Goal: Check status: Check status

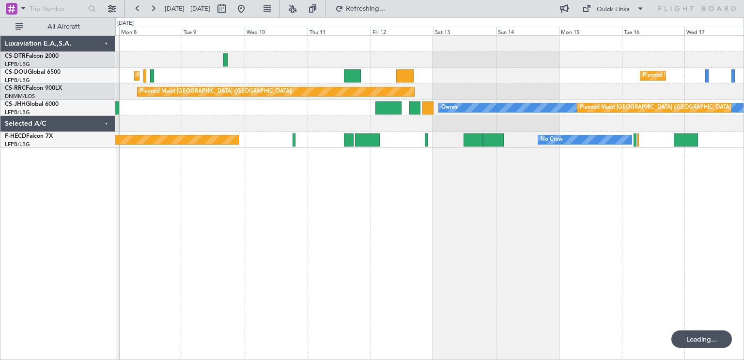
click at [284, 148] on div "Planned Maint [GEOGRAPHIC_DATA] ([GEOGRAPHIC_DATA]) Planned Maint [GEOGRAPHIC_D…" at bounding box center [429, 197] width 629 height 324
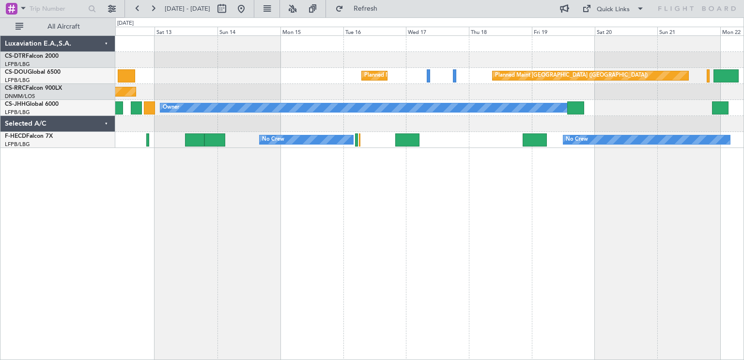
click at [303, 146] on div "Planned Maint [GEOGRAPHIC_DATA] ([GEOGRAPHIC_DATA]) Planned Maint [GEOGRAPHIC_D…" at bounding box center [429, 197] width 629 height 324
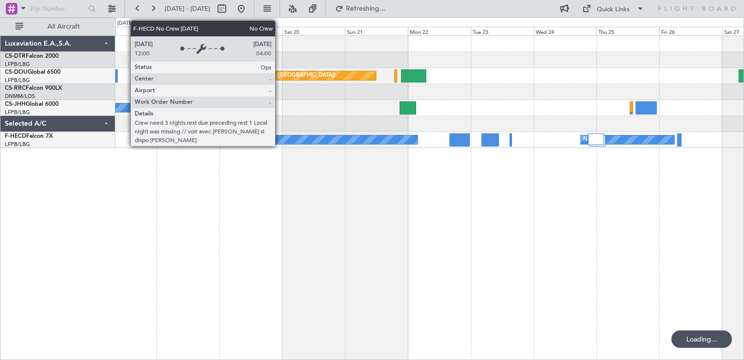
click at [280, 137] on div "Planned Maint [GEOGRAPHIC_DATA] ([GEOGRAPHIC_DATA]) Planned Maint [GEOGRAPHIC_D…" at bounding box center [429, 197] width 629 height 324
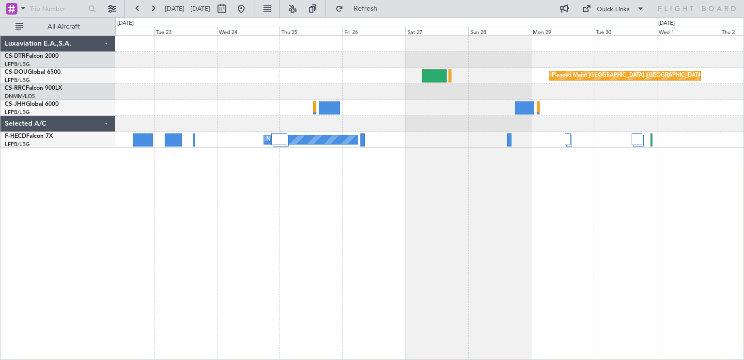
click at [380, 152] on div "Planned Maint [GEOGRAPHIC_DATA] ([GEOGRAPHIC_DATA]) Planned Maint [GEOGRAPHIC_D…" at bounding box center [429, 197] width 629 height 324
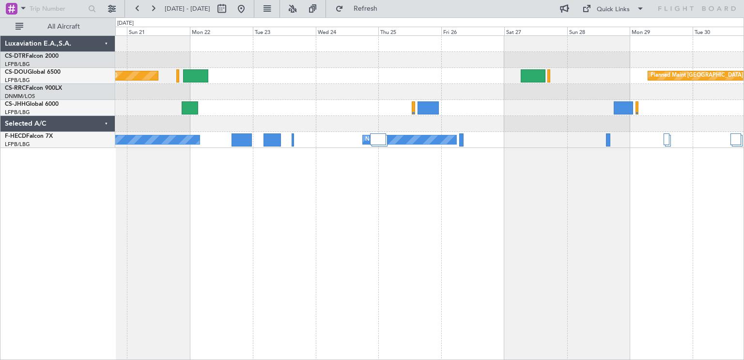
click at [692, 129] on div "Planned Maint [GEOGRAPHIC_DATA] ([GEOGRAPHIC_DATA]) Planned Maint [GEOGRAPHIC_D…" at bounding box center [429, 197] width 629 height 324
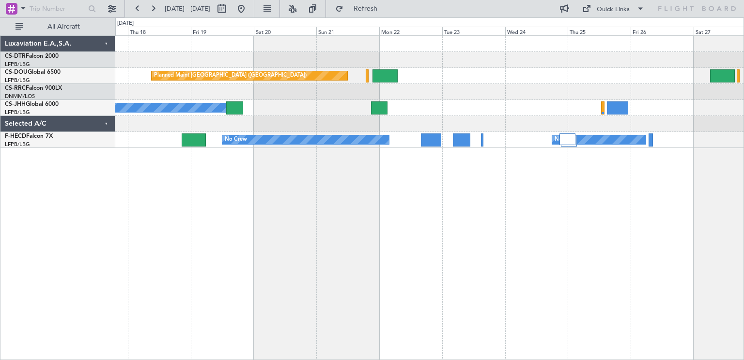
click at [170, 156] on div "Planned Maint [GEOGRAPHIC_DATA] ([GEOGRAPHIC_DATA]) Planned Maint [GEOGRAPHIC_D…" at bounding box center [429, 197] width 629 height 324
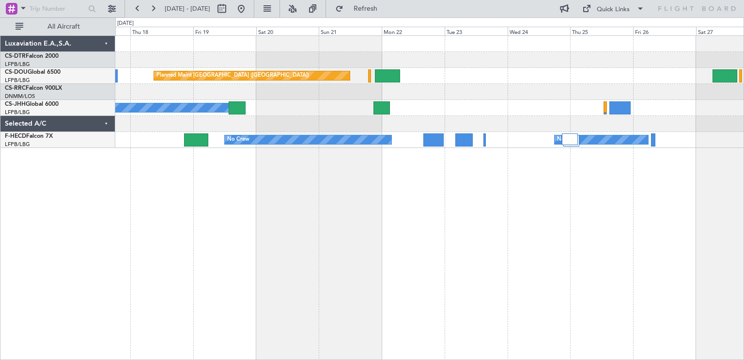
click at [732, 139] on div "Planned Maint [GEOGRAPHIC_DATA] ([GEOGRAPHIC_DATA]) Planned Maint [GEOGRAPHIC_D…" at bounding box center [429, 197] width 629 height 324
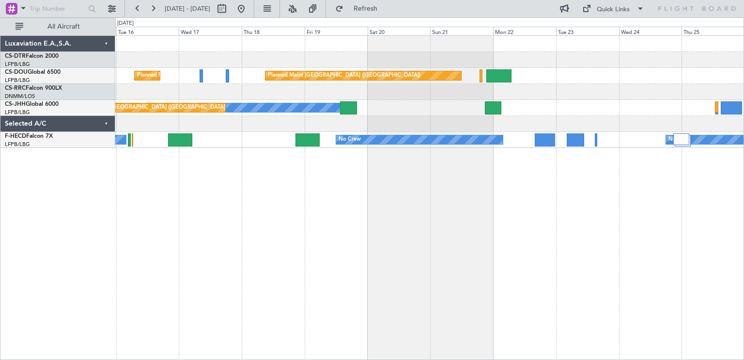
click at [744, 232] on div "Planned Maint [GEOGRAPHIC_DATA] ([GEOGRAPHIC_DATA]) Planned Maint [GEOGRAPHIC_D…" at bounding box center [372, 188] width 744 height 342
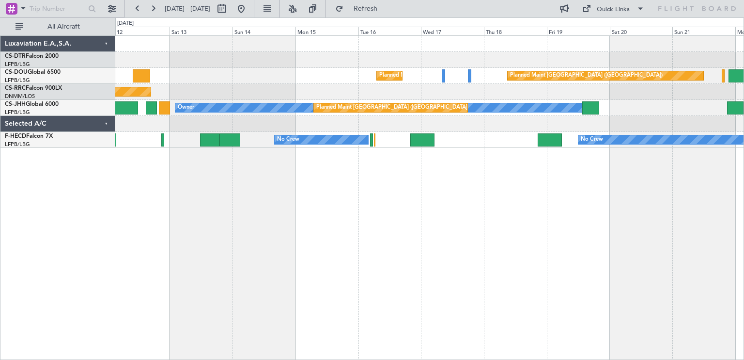
click at [481, 161] on div "Planned Maint [GEOGRAPHIC_DATA] ([GEOGRAPHIC_DATA]) Planned Maint [GEOGRAPHIC_D…" at bounding box center [429, 197] width 629 height 324
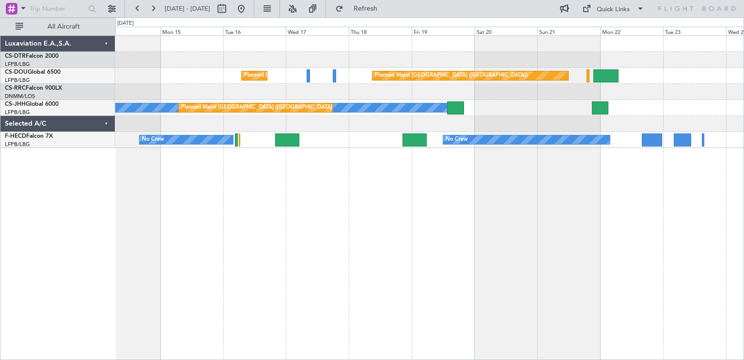
click at [198, 179] on div "Planned Maint [GEOGRAPHIC_DATA] ([GEOGRAPHIC_DATA]) Planned Maint [GEOGRAPHIC_D…" at bounding box center [429, 197] width 629 height 324
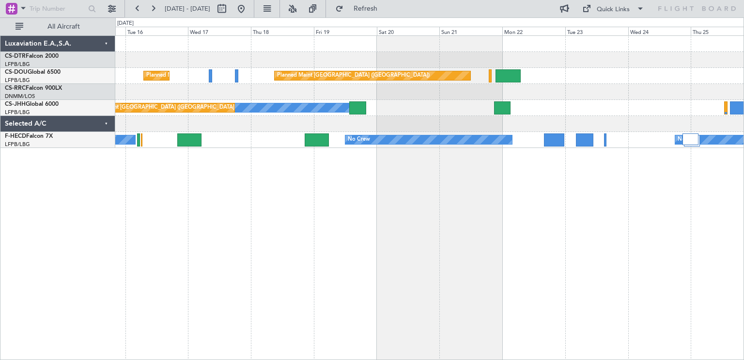
click at [416, 174] on div "Planned Maint [GEOGRAPHIC_DATA] ([GEOGRAPHIC_DATA]) Planned Maint [GEOGRAPHIC_D…" at bounding box center [429, 197] width 629 height 324
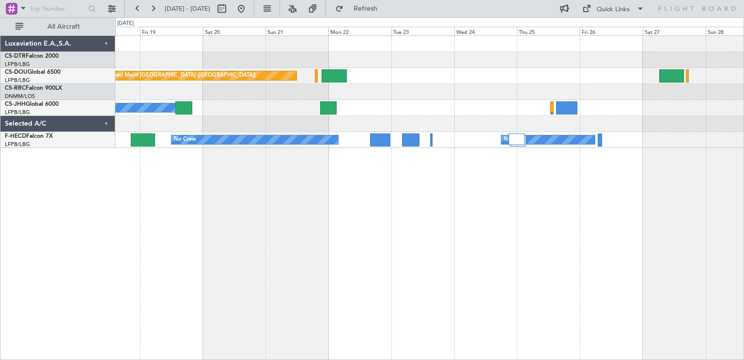
click at [247, 179] on div "Planned Maint [GEOGRAPHIC_DATA] ([GEOGRAPHIC_DATA]) Planned Maint [GEOGRAPHIC_D…" at bounding box center [429, 197] width 629 height 324
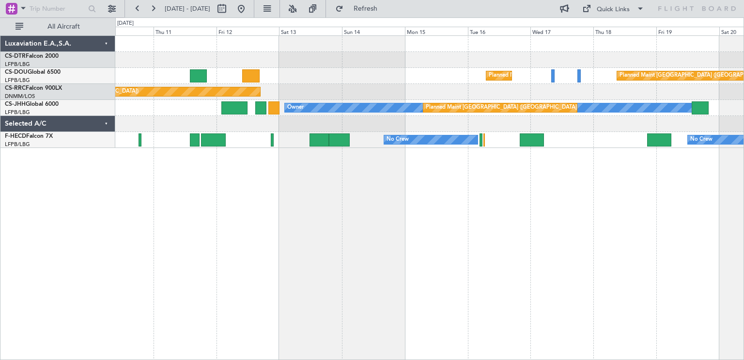
click at [742, 145] on div "Planned Maint [GEOGRAPHIC_DATA] ([GEOGRAPHIC_DATA]) Planned Maint [GEOGRAPHIC_D…" at bounding box center [429, 197] width 629 height 324
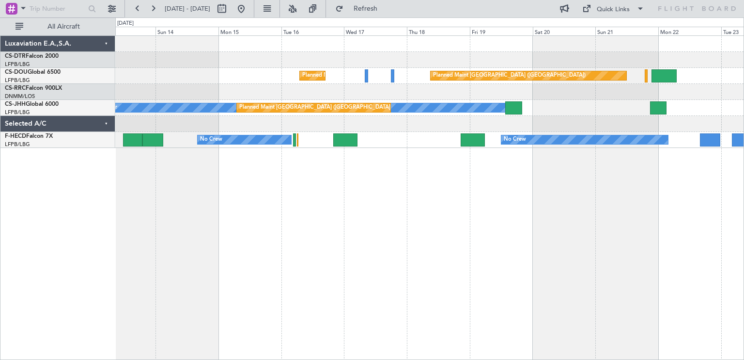
click at [154, 175] on div "Planned Maint [GEOGRAPHIC_DATA] ([GEOGRAPHIC_DATA]) Planned Maint [GEOGRAPHIC_D…" at bounding box center [429, 197] width 629 height 324
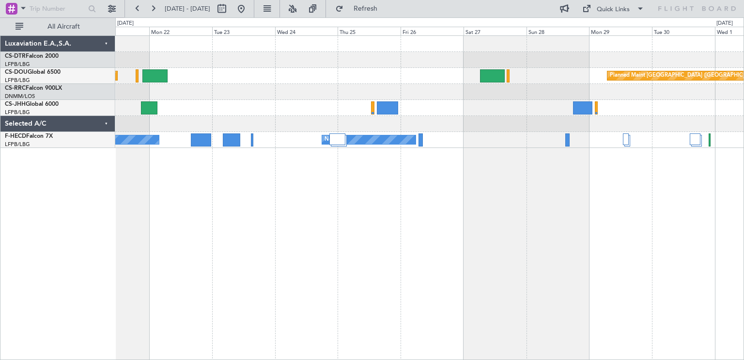
click at [143, 178] on div "Planned Maint [GEOGRAPHIC_DATA] ([GEOGRAPHIC_DATA]) Planned Maint [GEOGRAPHIC_D…" at bounding box center [429, 197] width 629 height 324
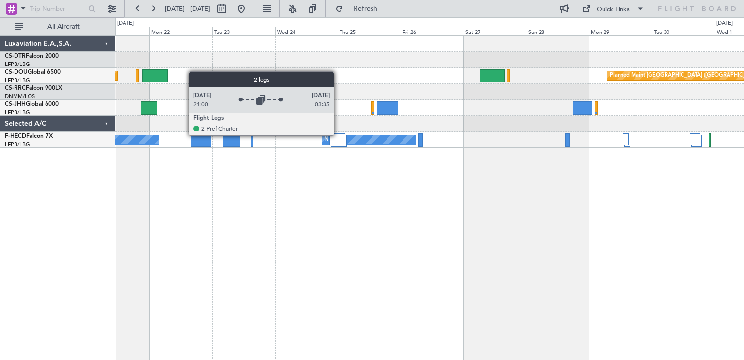
click at [339, 135] on div at bounding box center [338, 139] width 16 height 12
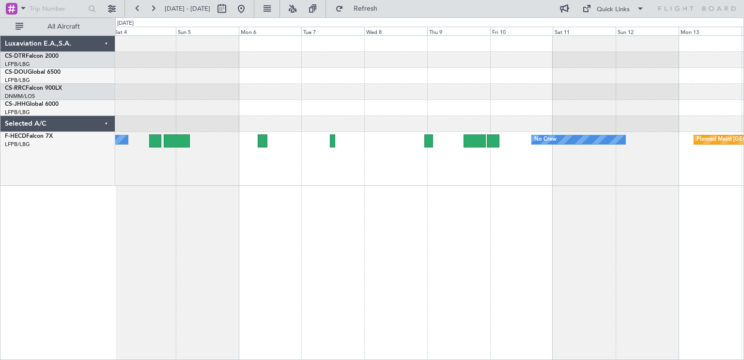
click at [150, 183] on div "No Crew No Crew Planned Maint [GEOGRAPHIC_DATA] ([GEOGRAPHIC_DATA])" at bounding box center [429, 159] width 629 height 54
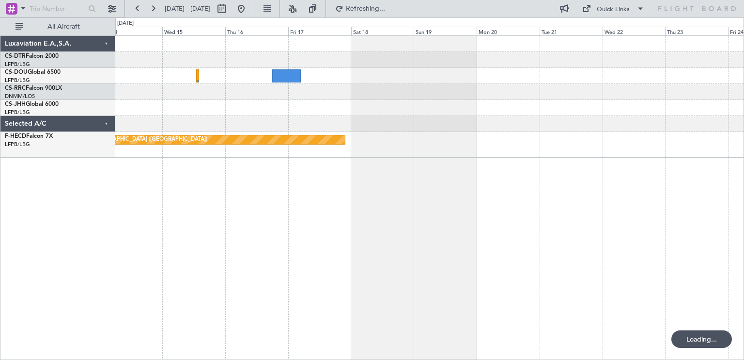
click at [102, 180] on div "Planned Maint [GEOGRAPHIC_DATA] ([GEOGRAPHIC_DATA]) No Crew Luxaviation E.A.,S.…" at bounding box center [372, 188] width 744 height 342
